Goal: Task Accomplishment & Management: Complete application form

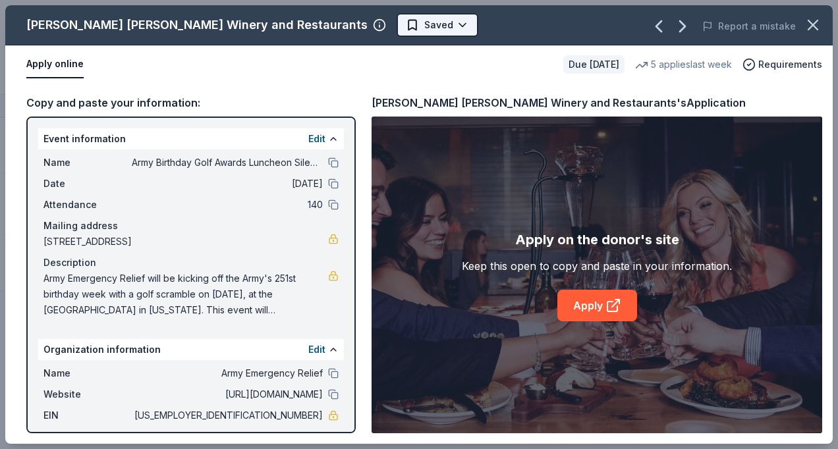
click at [348, 20] on html "Army Birthday Golf Awards Luncheon Silent Auction Track · 16 Discover Plus tria…" at bounding box center [419, 224] width 838 height 449
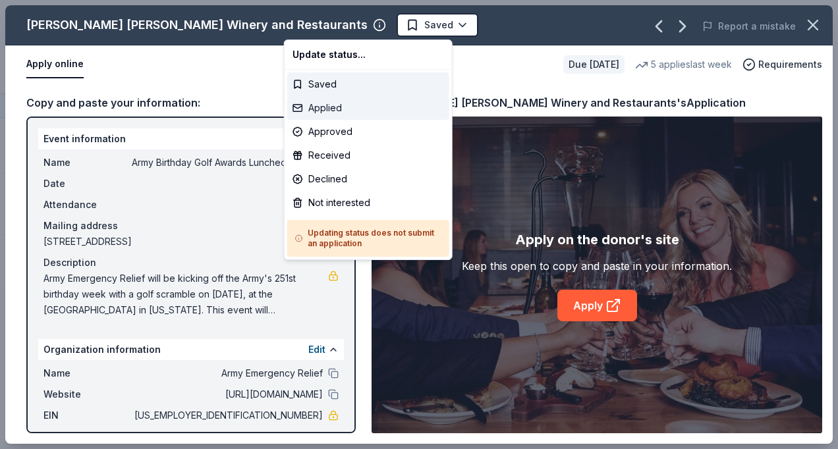
click at [320, 113] on div "Applied" at bounding box center [368, 108] width 162 height 24
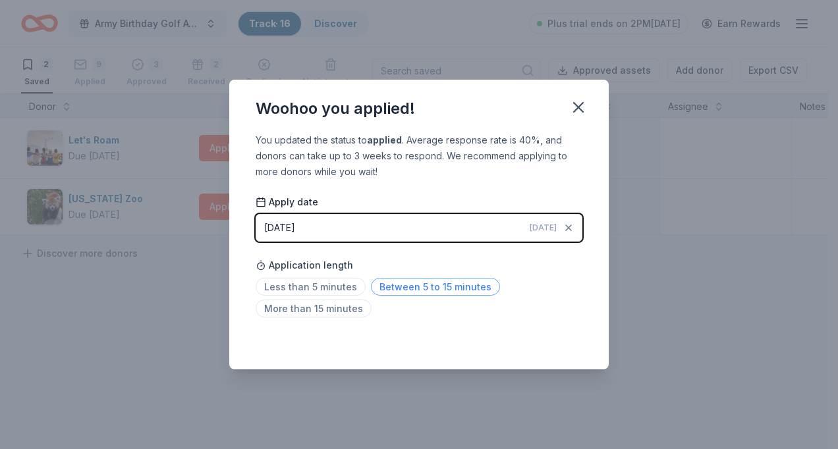
click at [461, 287] on span "Between 5 to 15 minutes" at bounding box center [435, 287] width 129 height 18
click at [583, 103] on icon "button" at bounding box center [578, 107] width 9 height 9
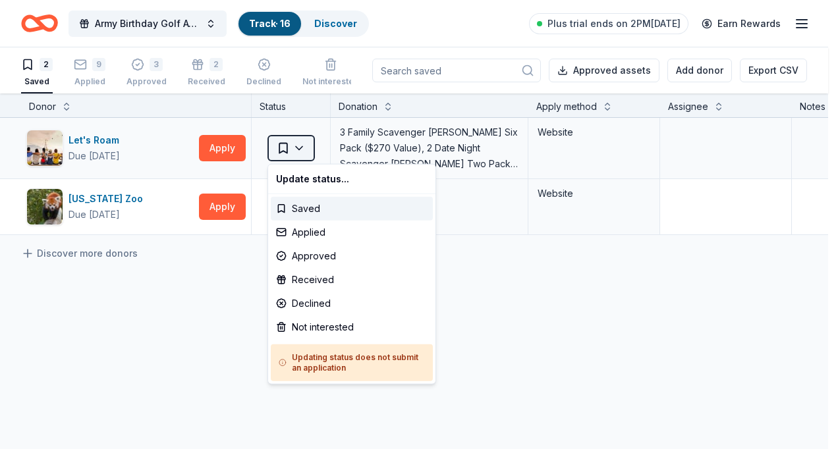
click at [299, 144] on html "Army Birthday Golf Awards Luncheon Silent Auction Track · 16 Discover Plus tria…" at bounding box center [419, 224] width 838 height 449
click at [318, 320] on div "Not interested" at bounding box center [352, 328] width 162 height 24
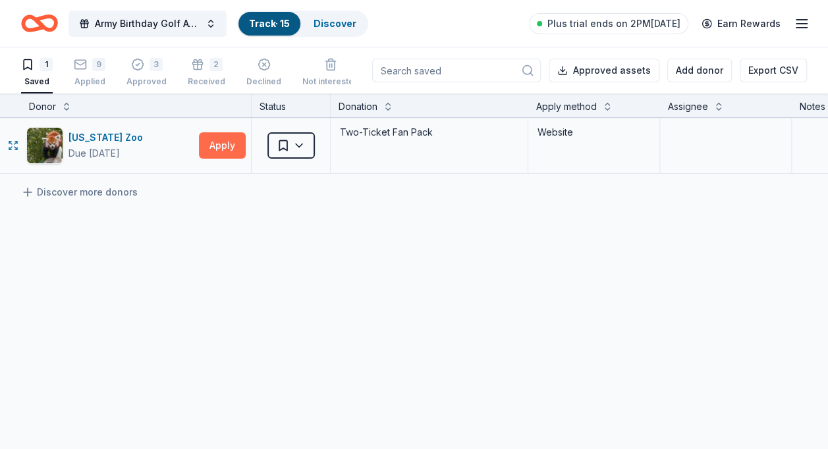
click at [229, 146] on button "Apply" at bounding box center [222, 145] width 47 height 26
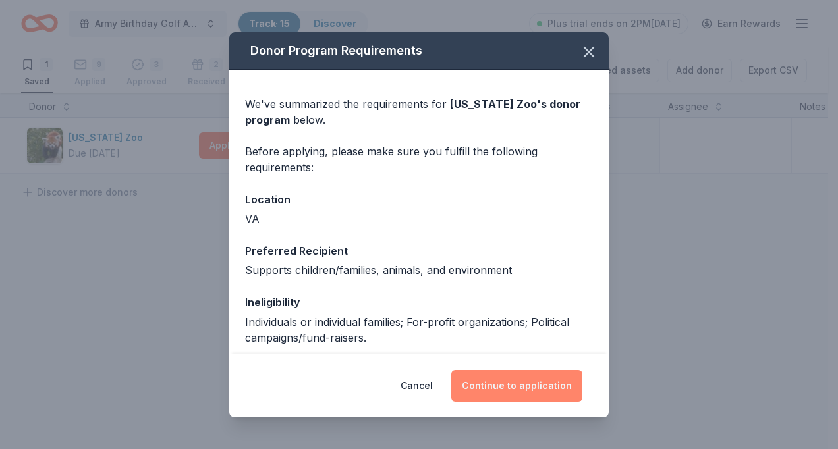
click at [505, 385] on button "Continue to application" at bounding box center [516, 386] width 131 height 32
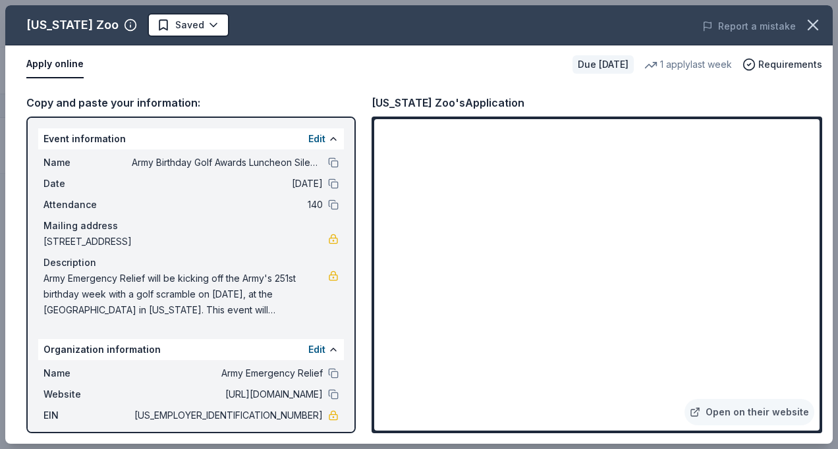
drag, startPoint x: 820, startPoint y: 208, endPoint x: 234, endPoint y: 241, distance: 586.7
click at [234, 241] on div "Copy and paste your information: Event information Edit Name Army Birthday Golf…" at bounding box center [419, 264] width 828 height 360
drag, startPoint x: 820, startPoint y: 318, endPoint x: 820, endPoint y: 340, distance: 22.4
click at [820, 340] on div "Open on their website" at bounding box center [597, 275] width 451 height 317
click at [732, 412] on link "Open on their website" at bounding box center [750, 412] width 130 height 26
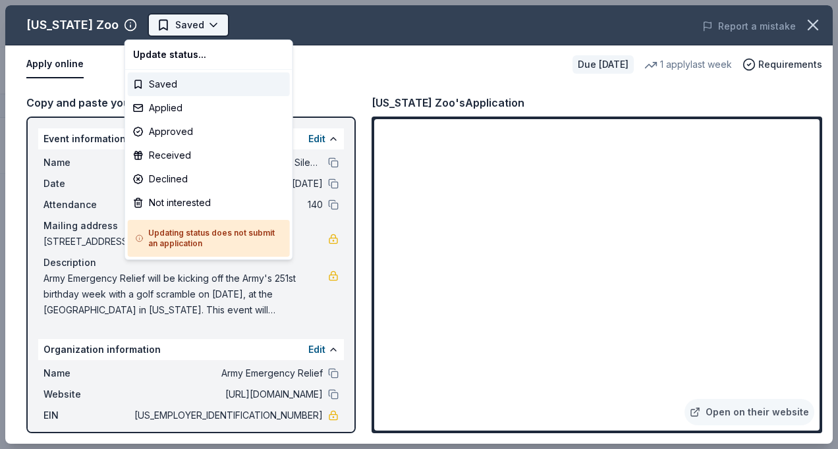
click at [192, 25] on html "Army Birthday Golf Awards Luncheon Silent Auction Track · 15 Discover Plus tria…" at bounding box center [419, 224] width 838 height 449
click at [171, 107] on div "Applied" at bounding box center [209, 108] width 162 height 24
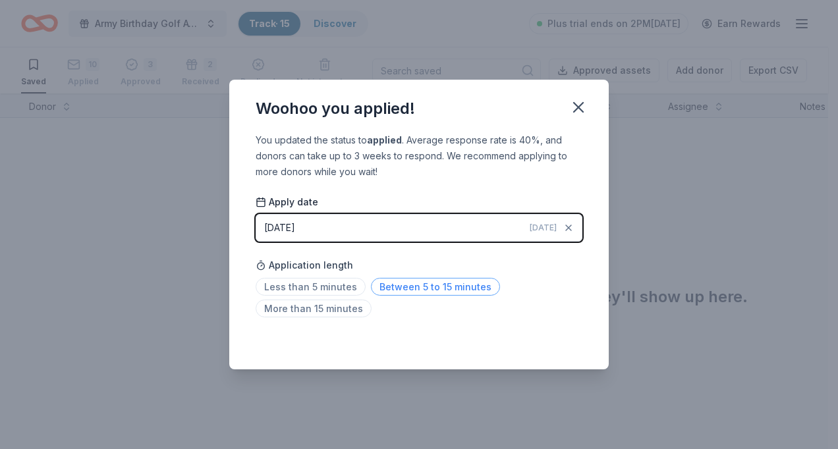
click at [472, 289] on span "Between 5 to 15 minutes" at bounding box center [435, 287] width 129 height 18
click at [577, 107] on icon "button" at bounding box center [578, 107] width 9 height 9
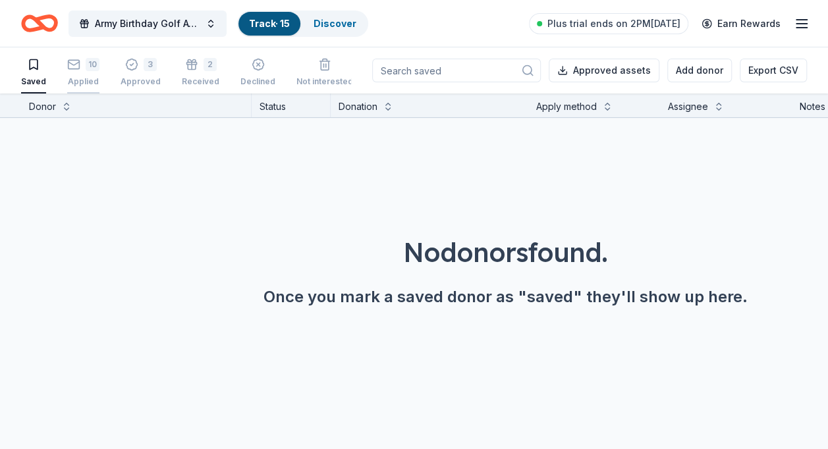
click at [78, 71] on div "10 Applied" at bounding box center [83, 72] width 32 height 29
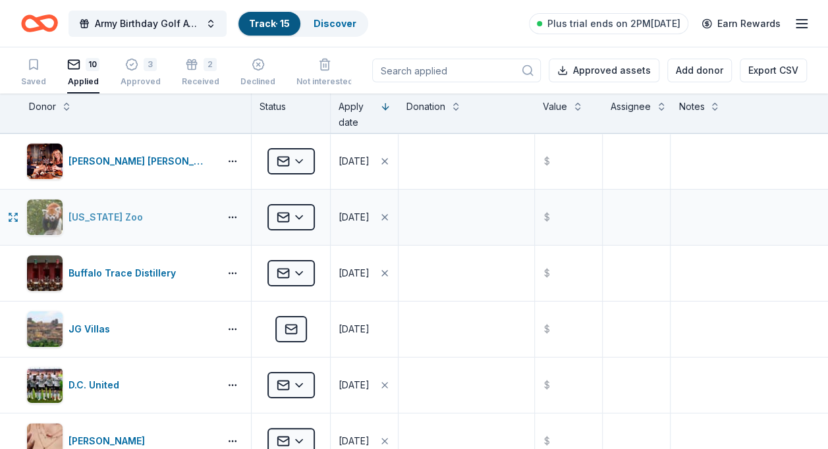
click at [117, 215] on div "[US_STATE] Zoo" at bounding box center [109, 218] width 80 height 16
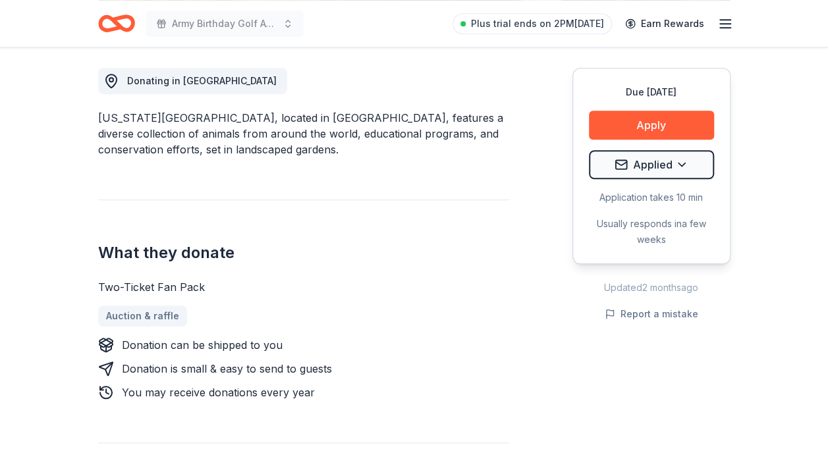
scroll to position [393, 0]
